Goal: Navigation & Orientation: Find specific page/section

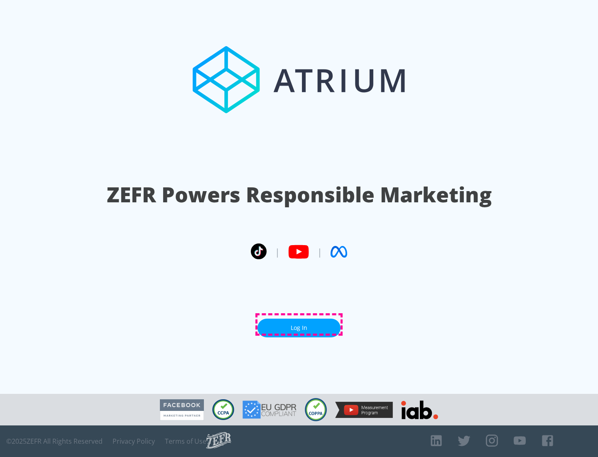
click at [299, 324] on link "Log In" at bounding box center [298, 327] width 83 height 19
